Goal: Information Seeking & Learning: Learn about a topic

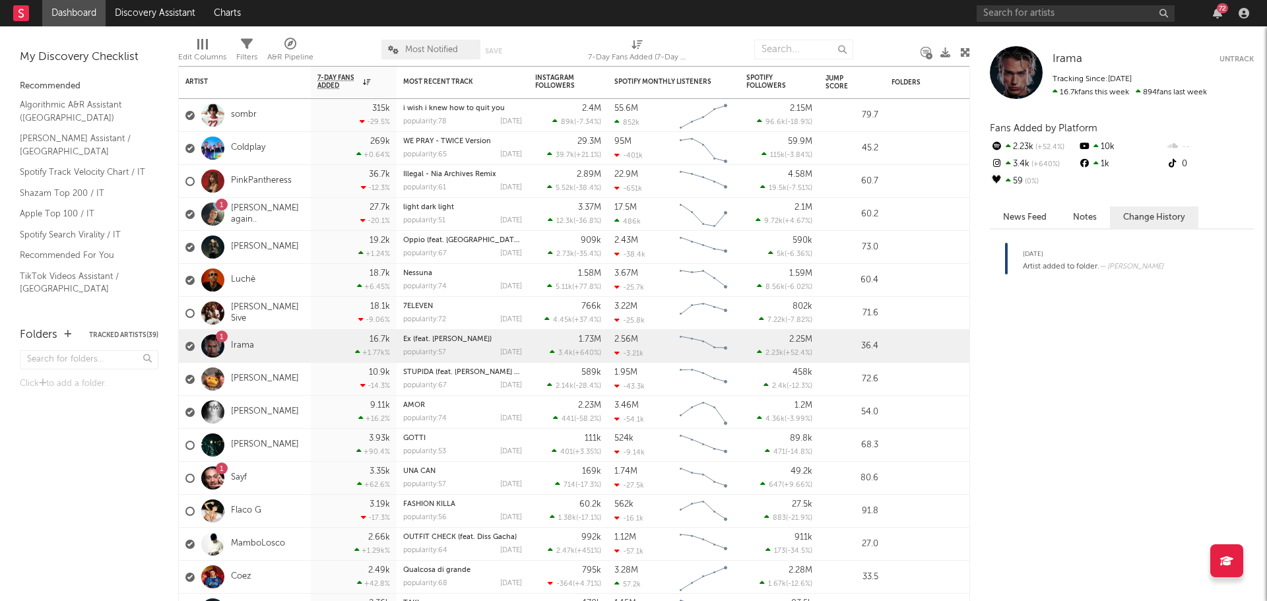
drag, startPoint x: 1035, startPoint y: 212, endPoint x: 1056, endPoint y: 212, distance: 21.8
click at [1035, 212] on button "News Feed" at bounding box center [1025, 218] width 70 height 22
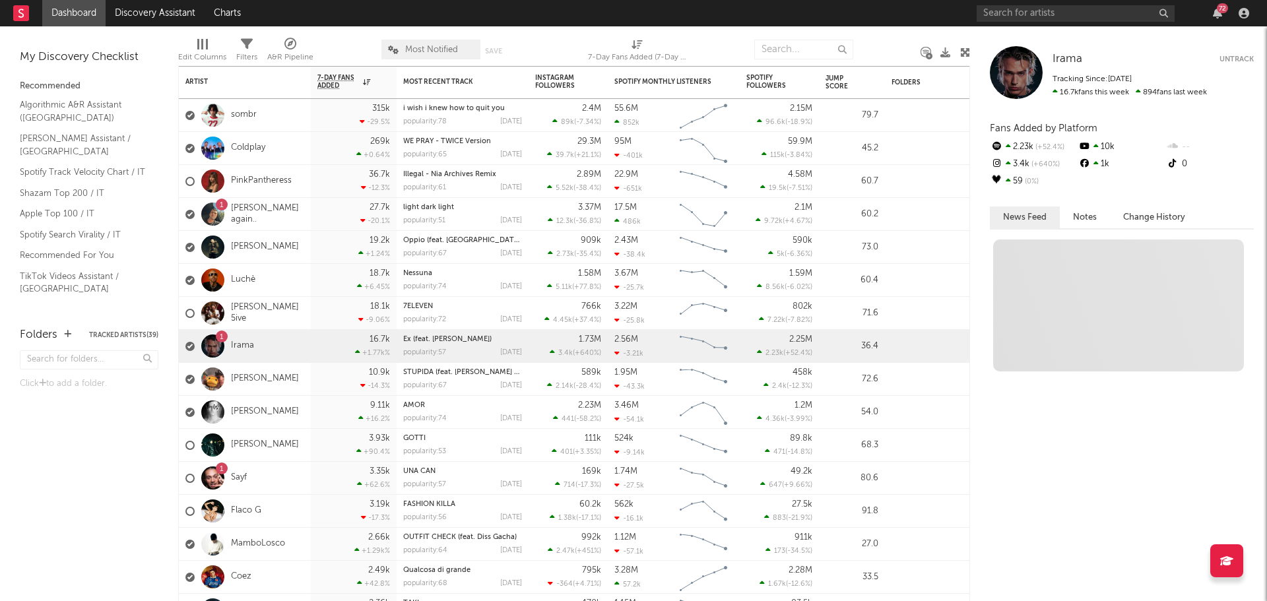
click at [1081, 212] on button "Notes" at bounding box center [1085, 218] width 50 height 22
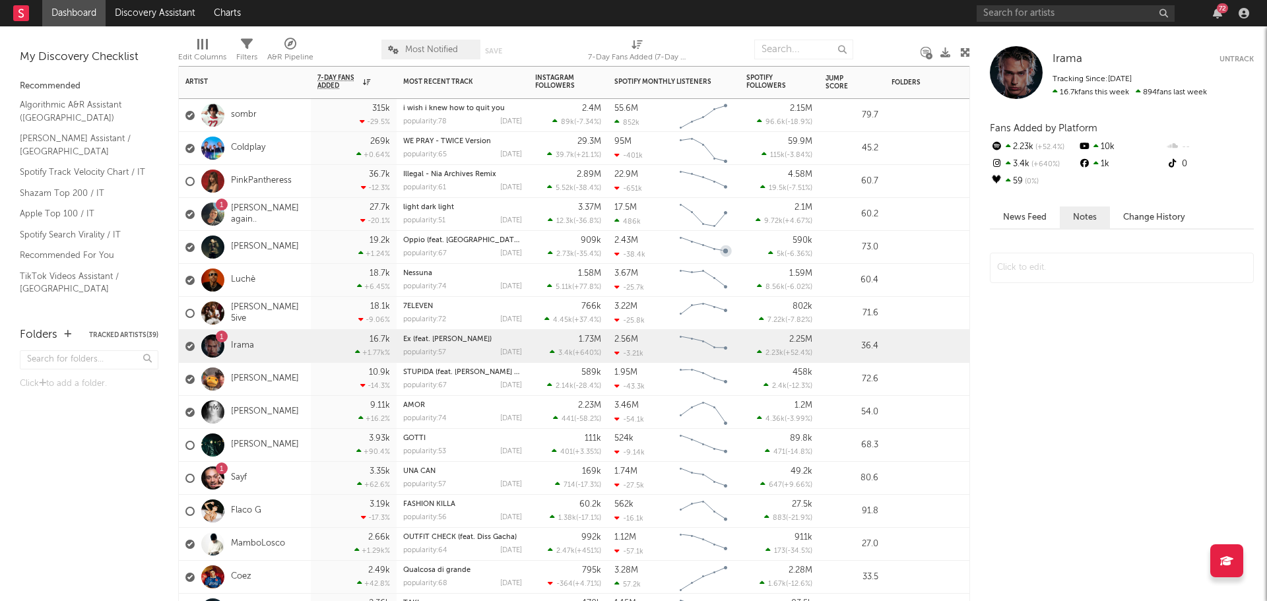
click at [289, 346] on div "1 Irama" at bounding box center [245, 346] width 132 height 33
click at [210, 347] on div at bounding box center [212, 346] width 23 height 23
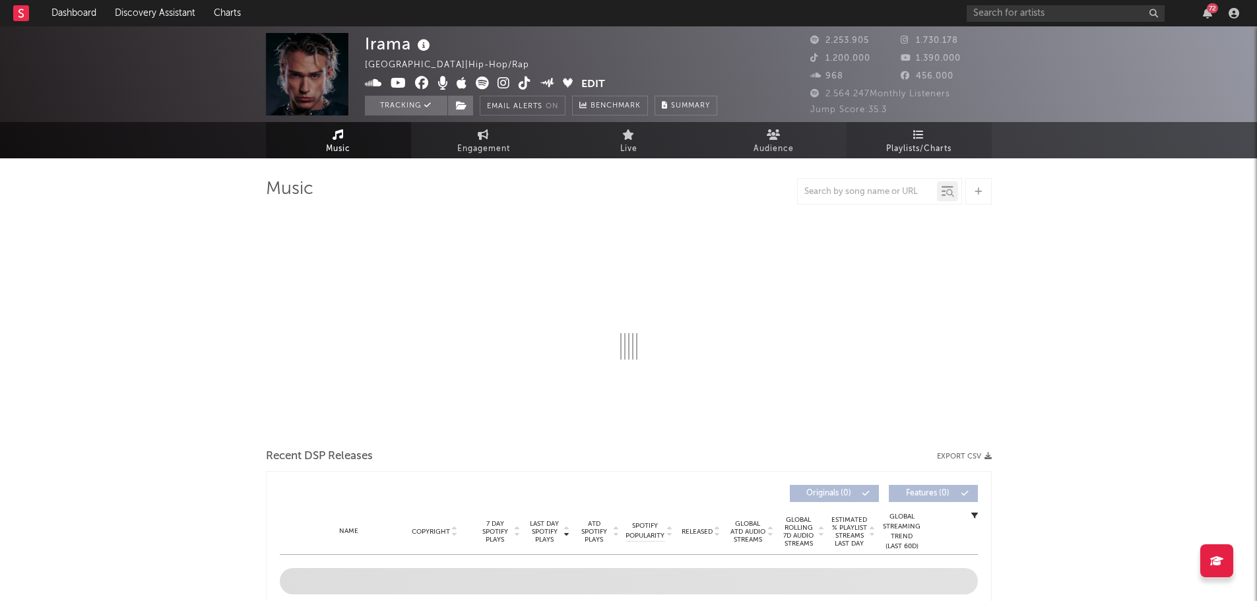
click at [940, 135] on link "Playlists/Charts" at bounding box center [919, 140] width 145 height 36
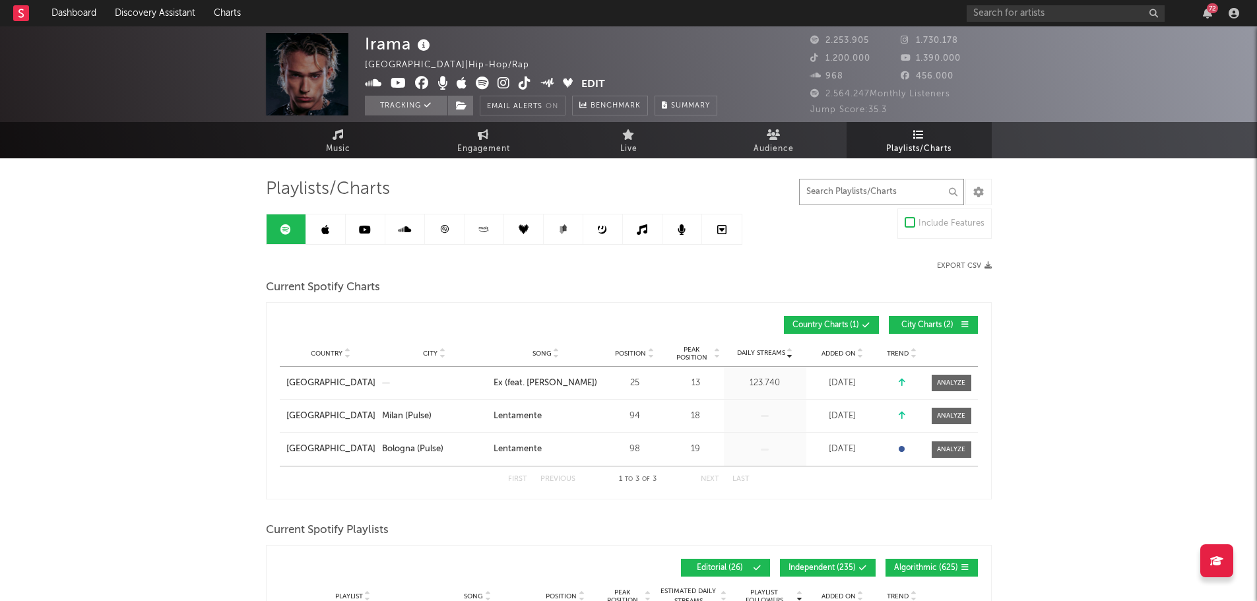
click at [910, 194] on input "text" at bounding box center [881, 192] width 165 height 26
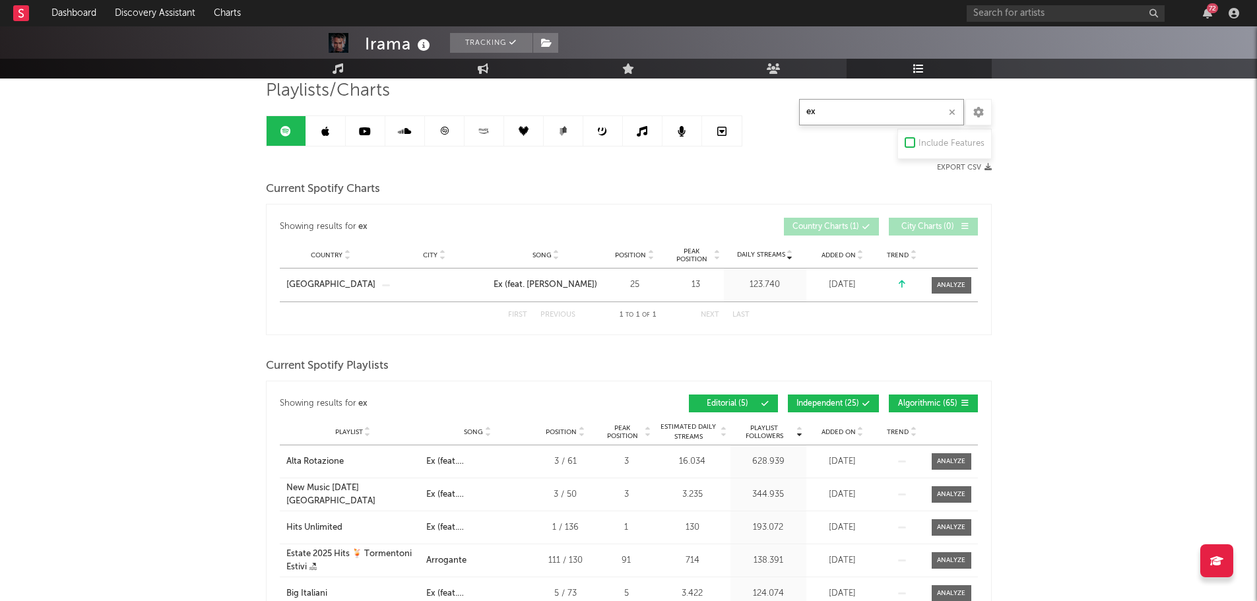
scroll to position [264, 0]
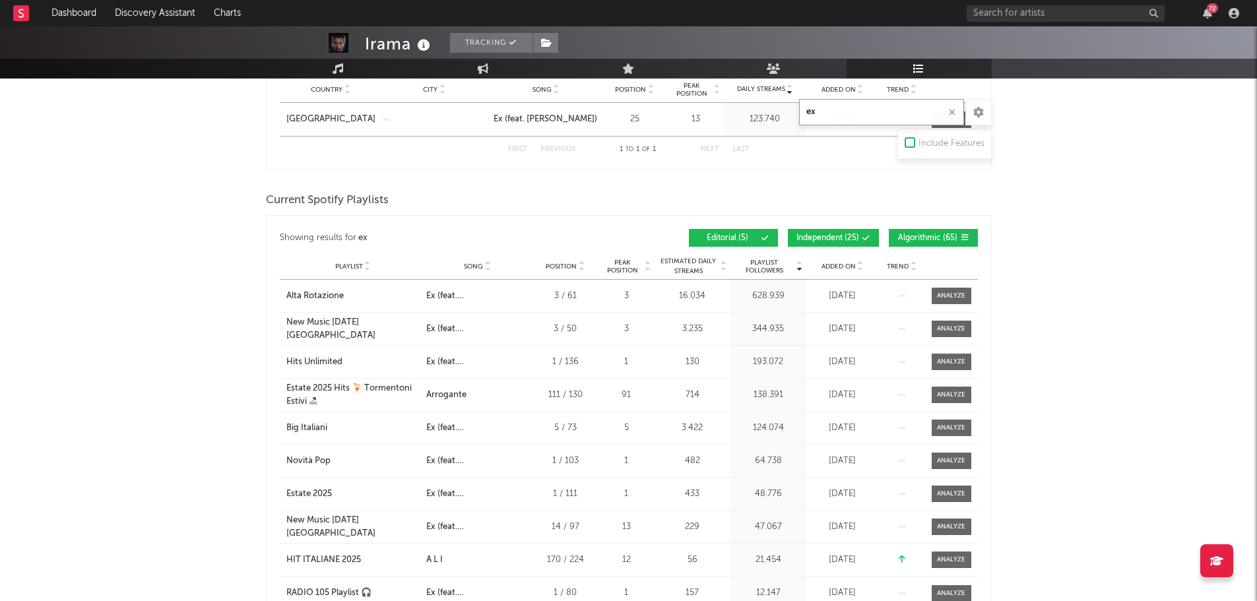
type input "ex"
click at [822, 234] on span "Independent ( 25 )" at bounding box center [827, 238] width 63 height 8
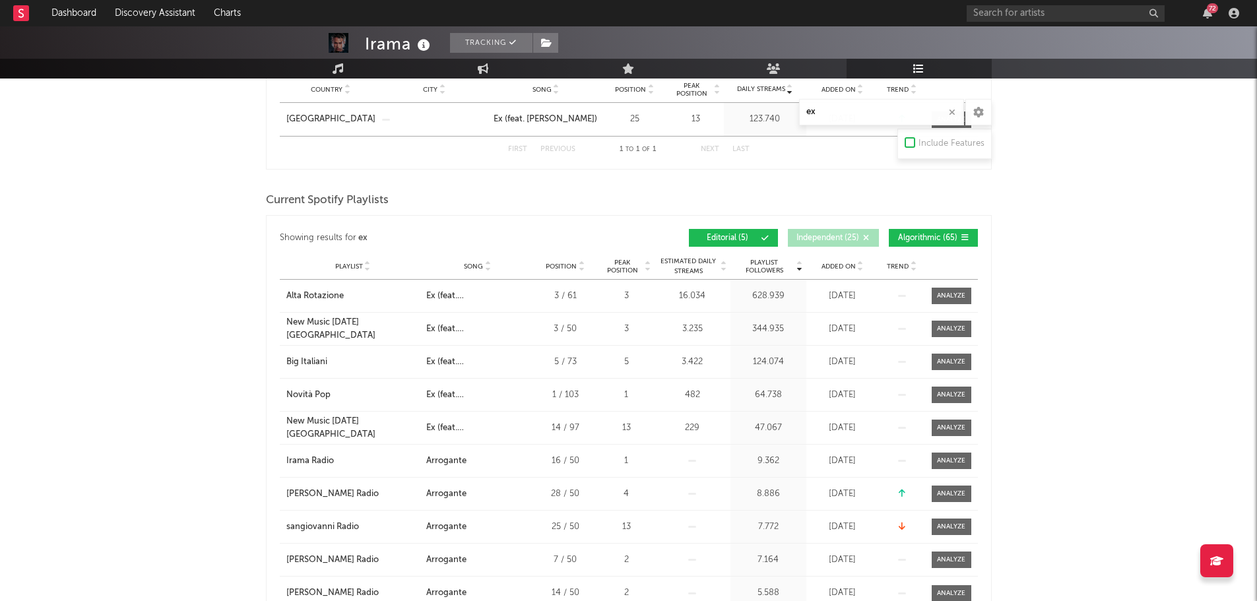
click at [921, 230] on button "Algorithmic ( 65 )" at bounding box center [933, 238] width 89 height 18
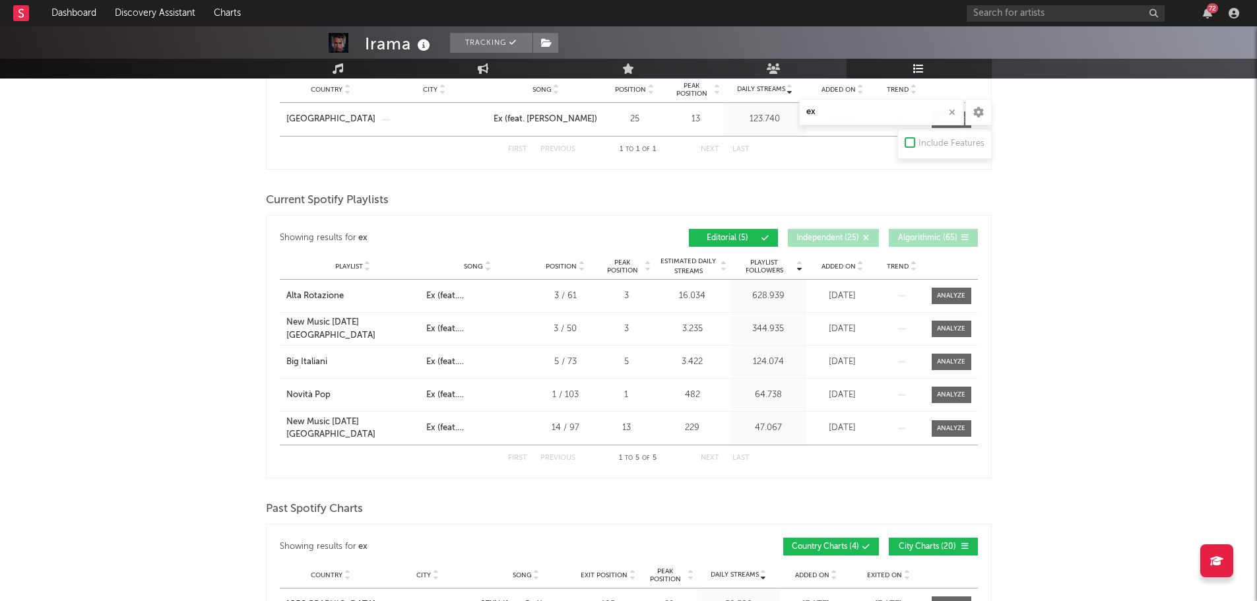
click at [841, 275] on div "Playlist City Song Position Peak Position Estimated Daily Streams Playlist Foll…" at bounding box center [629, 266] width 698 height 26
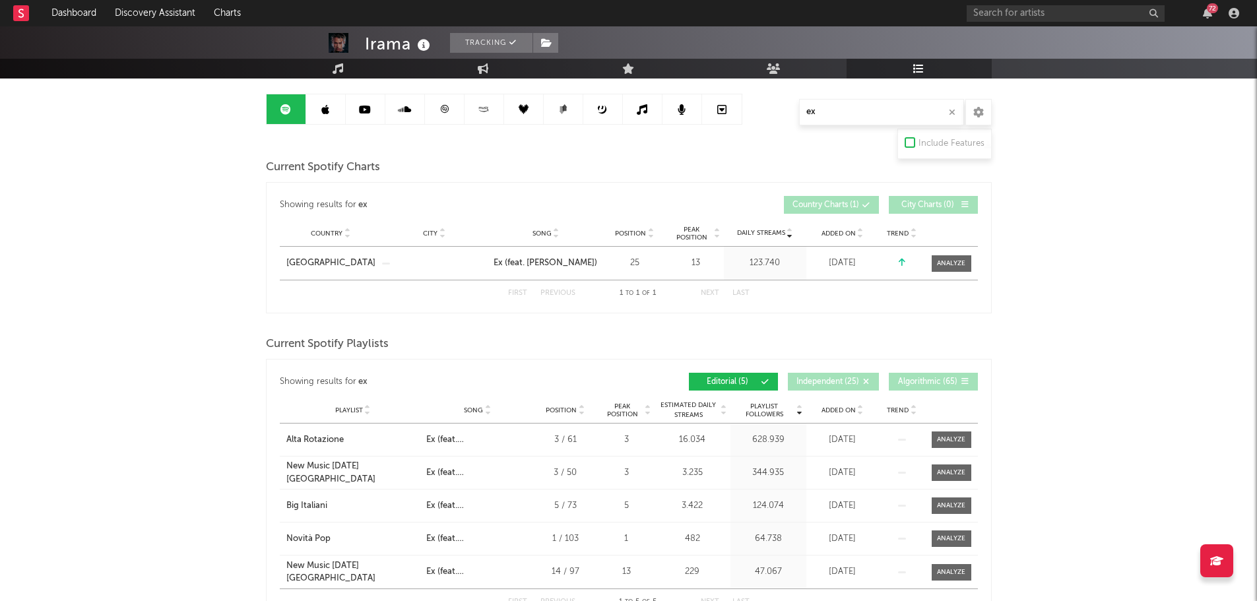
scroll to position [0, 0]
